Goal: Use online tool/utility: Utilize a website feature to perform a specific function

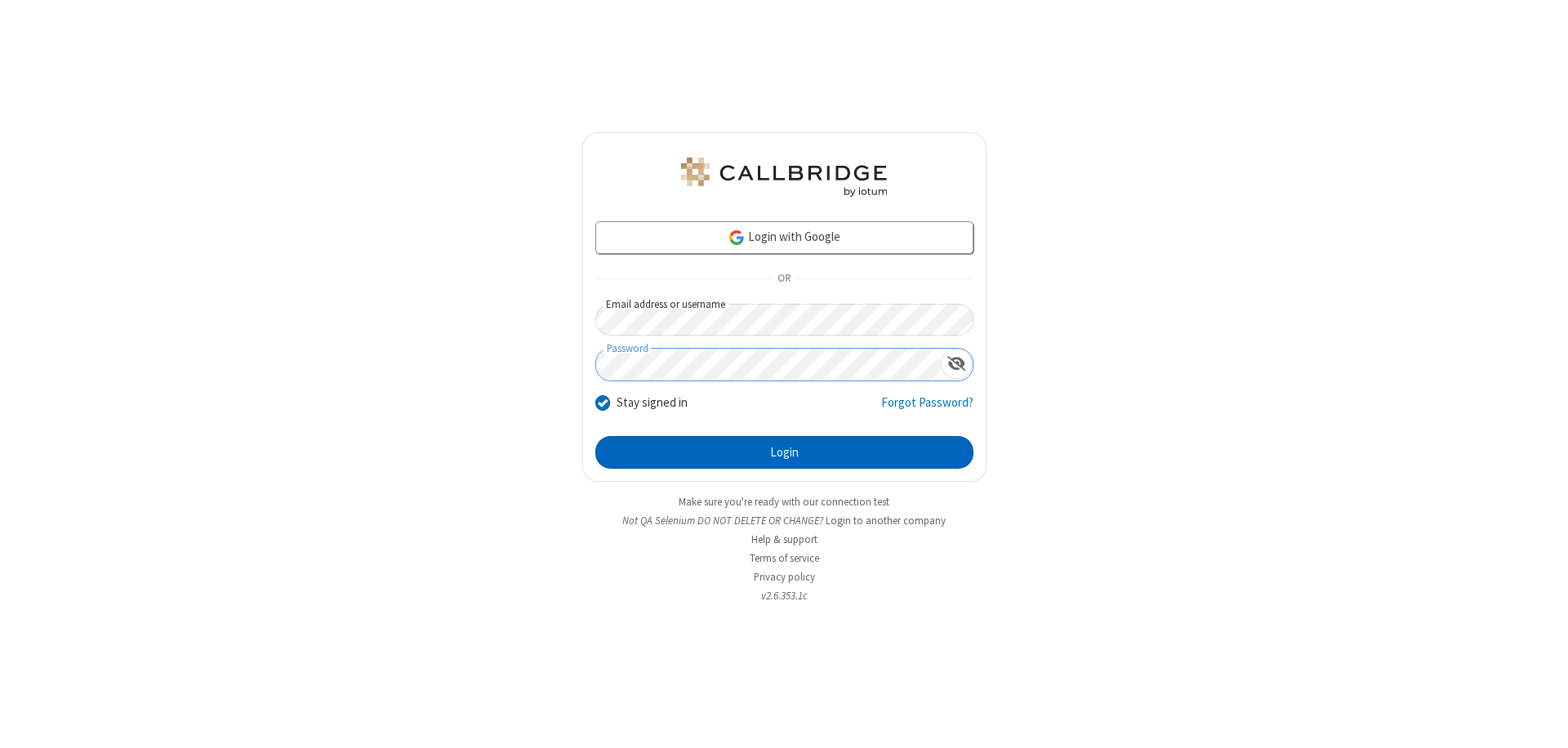
click at [784, 452] on button "Login" at bounding box center [784, 452] width 378 height 33
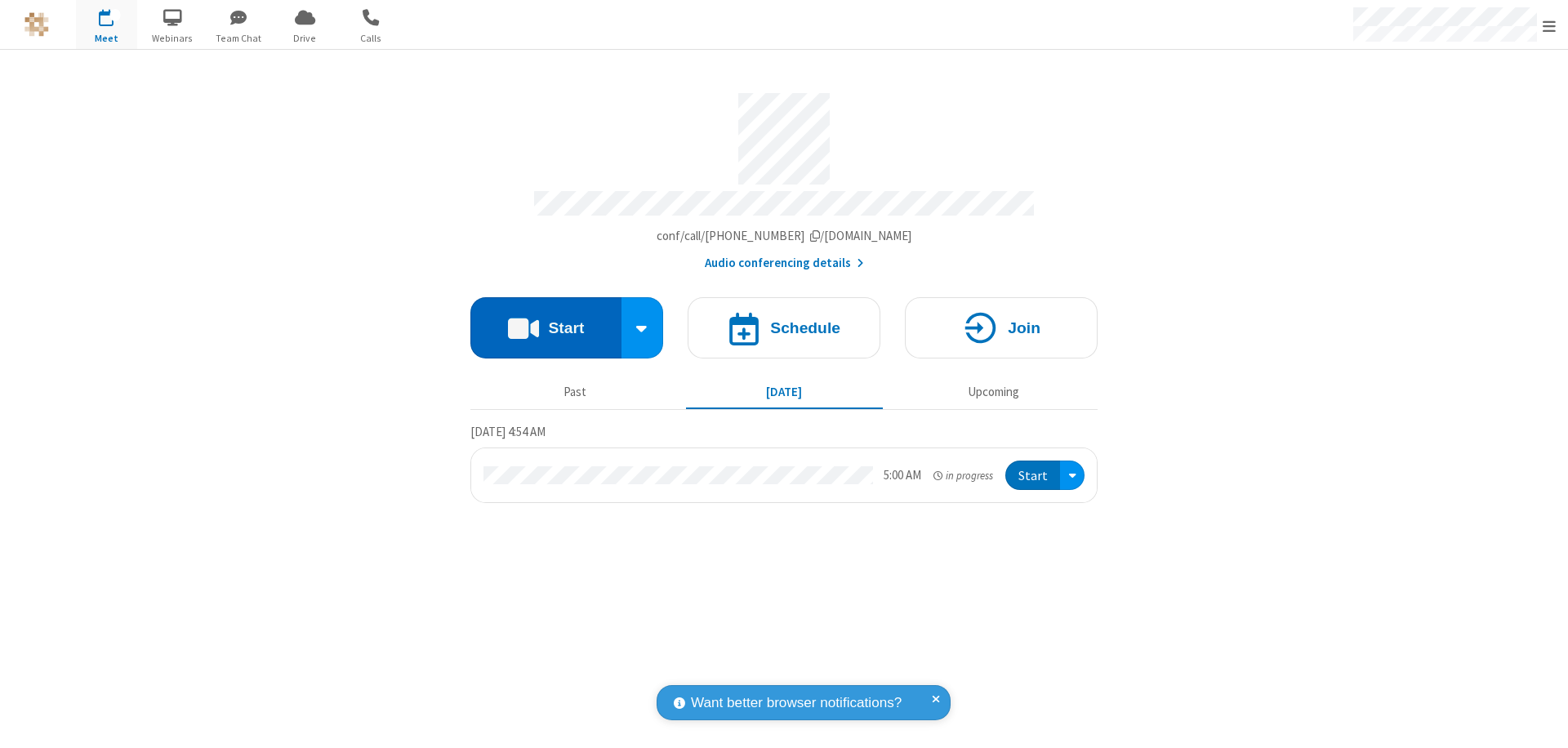
click at [546, 320] on button "Start" at bounding box center [546, 328] width 151 height 62
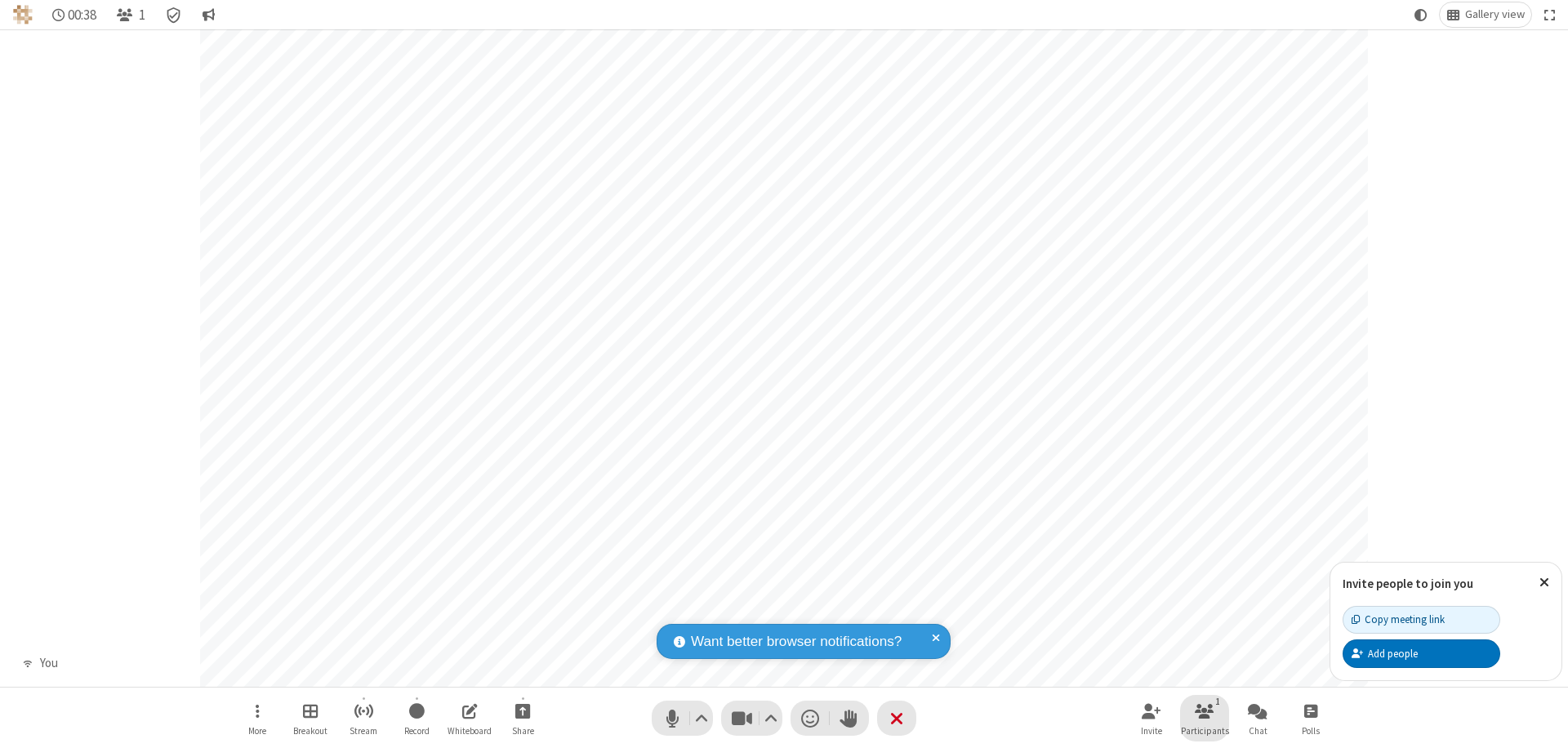
click at [1205, 730] on span "Participants" at bounding box center [1205, 730] width 48 height 10
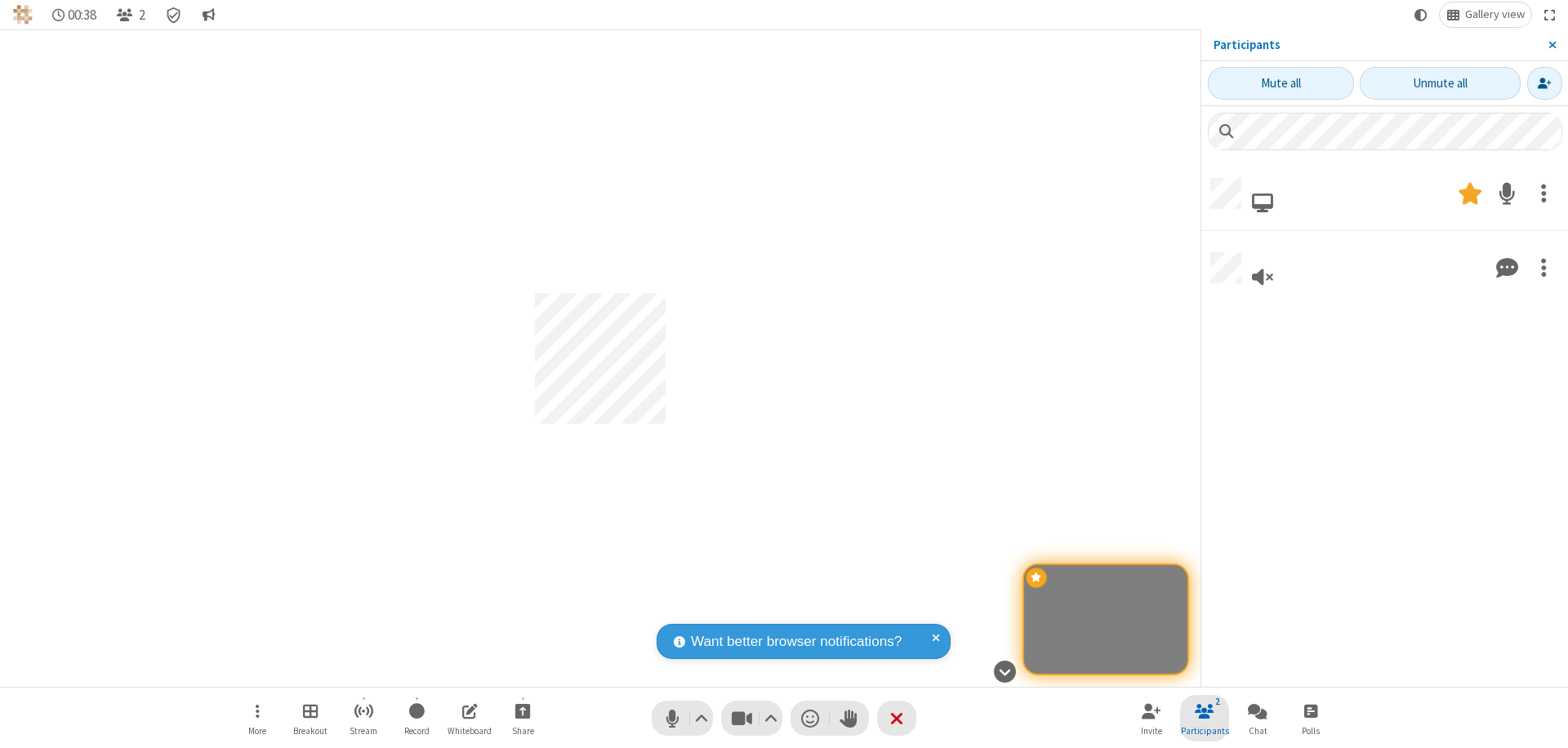
click at [1551, 45] on span "Close sidebar" at bounding box center [1551, 45] width 8 height 13
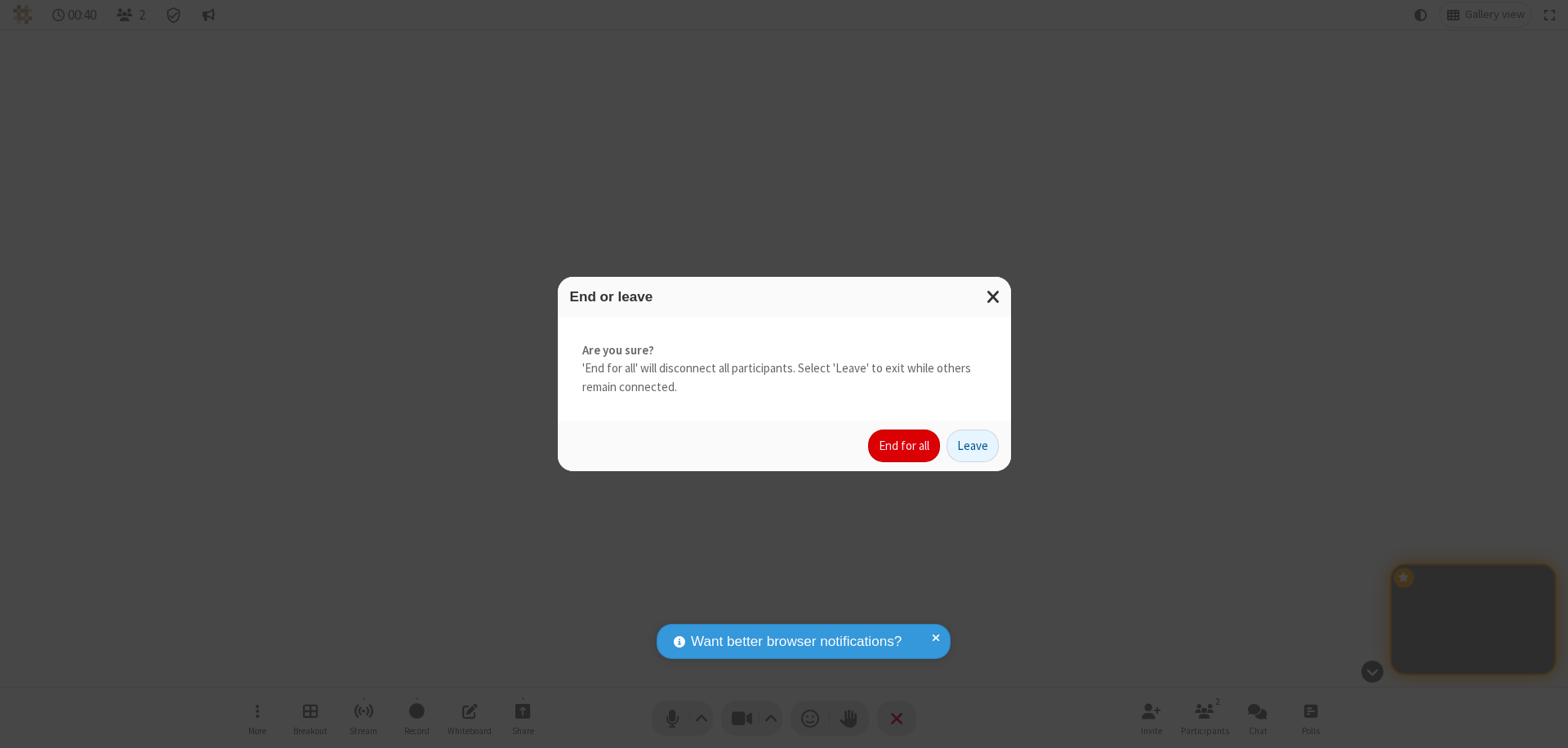
click at [905, 446] on button "End for all" at bounding box center [904, 445] width 72 height 33
